Goal: Transaction & Acquisition: Obtain resource

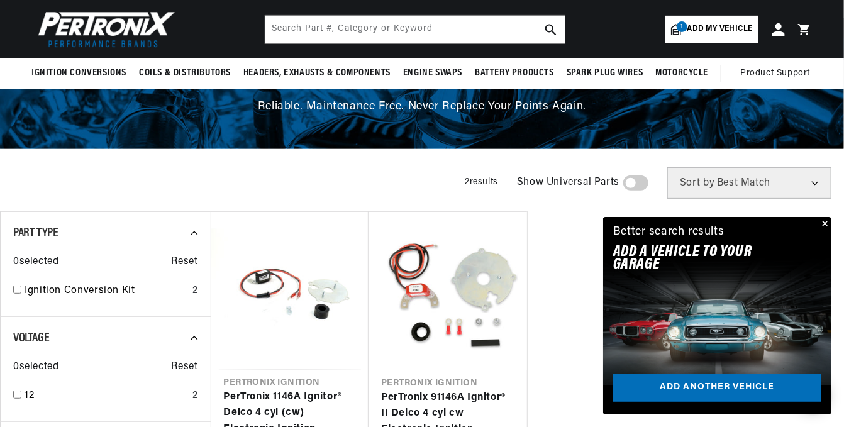
scroll to position [63, 0]
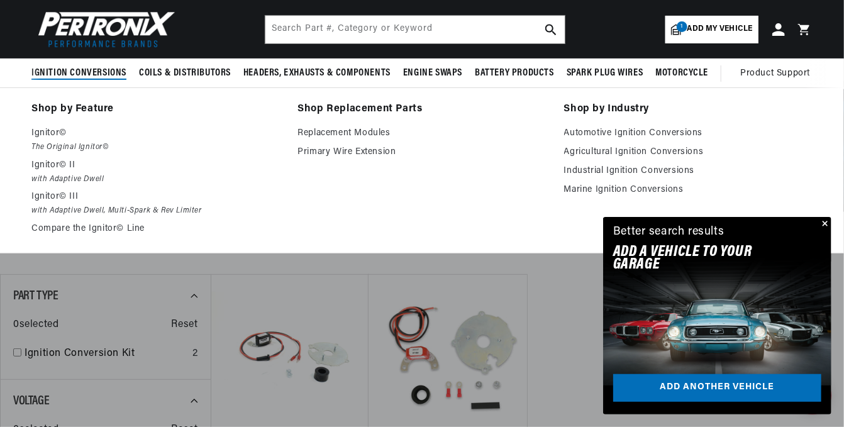
click at [91, 72] on span "Ignition Conversions" at bounding box center [78, 73] width 95 height 13
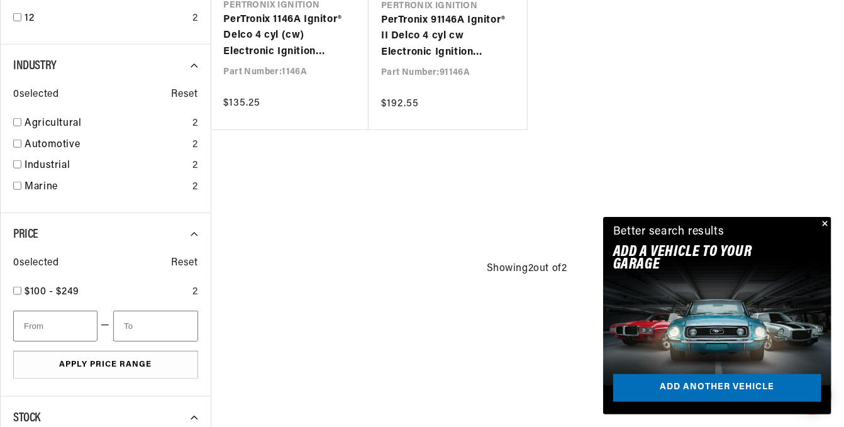
scroll to position [0, 731]
click at [40, 183] on link "Marine" at bounding box center [106, 187] width 163 height 16
checkbox input "true"
click at [823, 225] on button "Close" at bounding box center [823, 224] width 15 height 15
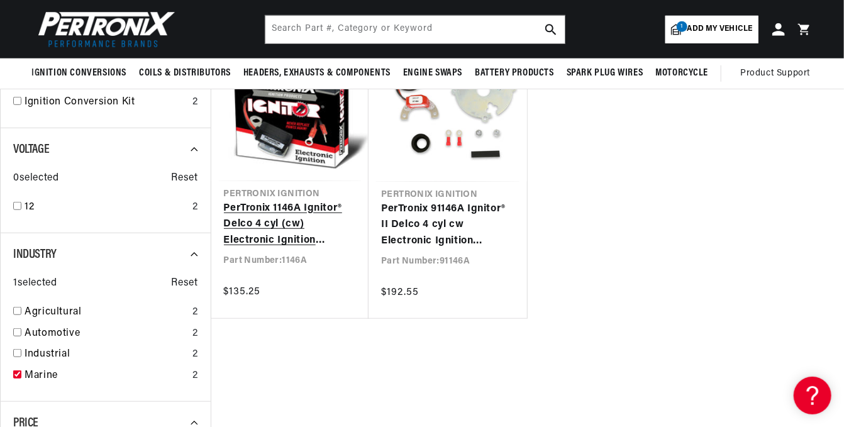
click at [279, 235] on link "PerTronix 1146A Ignitor® Delco 4 cyl (cw) Electronic Ignition Conversion Kit" at bounding box center [290, 225] width 133 height 48
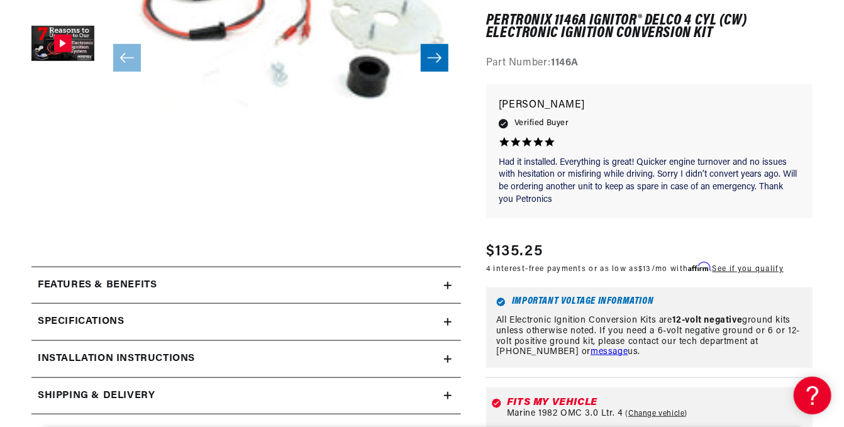
scroll to position [503, 0]
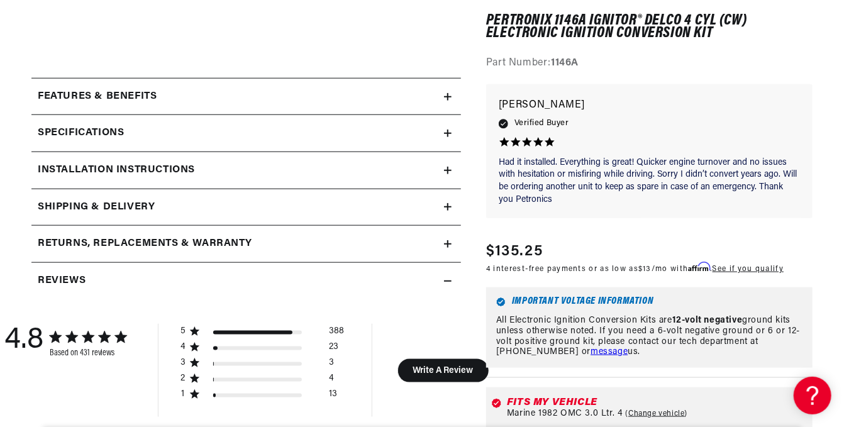
click at [91, 165] on h2 "Installation instructions" at bounding box center [116, 170] width 157 height 16
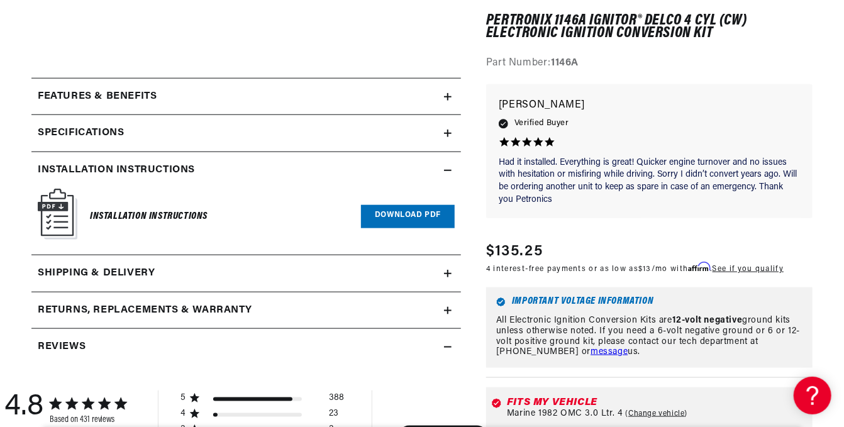
click at [123, 216] on h6 "Installation Instructions" at bounding box center [149, 216] width 118 height 17
click at [64, 213] on img at bounding box center [58, 214] width 40 height 51
click at [413, 223] on link "Download PDF" at bounding box center [408, 216] width 94 height 23
